Goal: Information Seeking & Learning: Learn about a topic

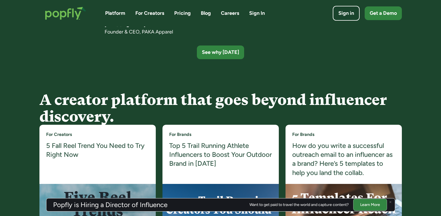
scroll to position [993, 0]
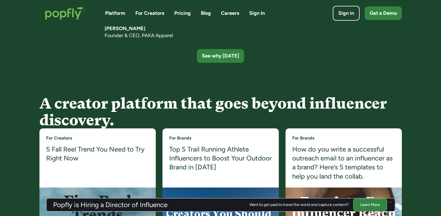
click at [174, 14] on div "Platform For Creators Pricing Blog Careers Sign In" at bounding box center [185, 13] width 160 height 7
click at [182, 14] on link "Pricing" at bounding box center [182, 13] width 17 height 7
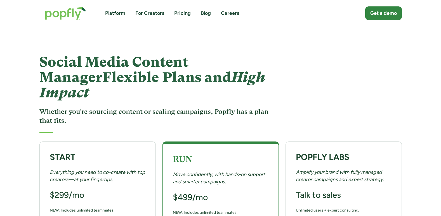
click at [154, 15] on link "For Creators" at bounding box center [149, 13] width 29 height 7
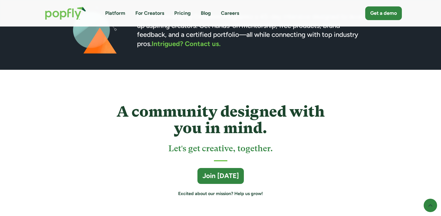
scroll to position [1566, 0]
